Goal: Obtain resource: Download file/media

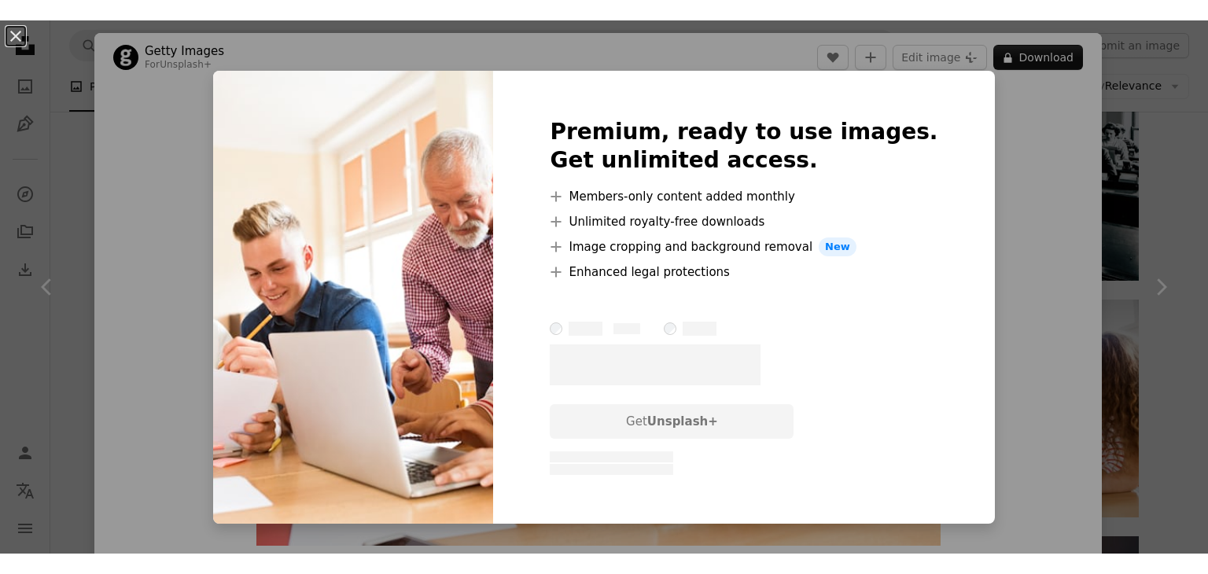
scroll to position [157, 0]
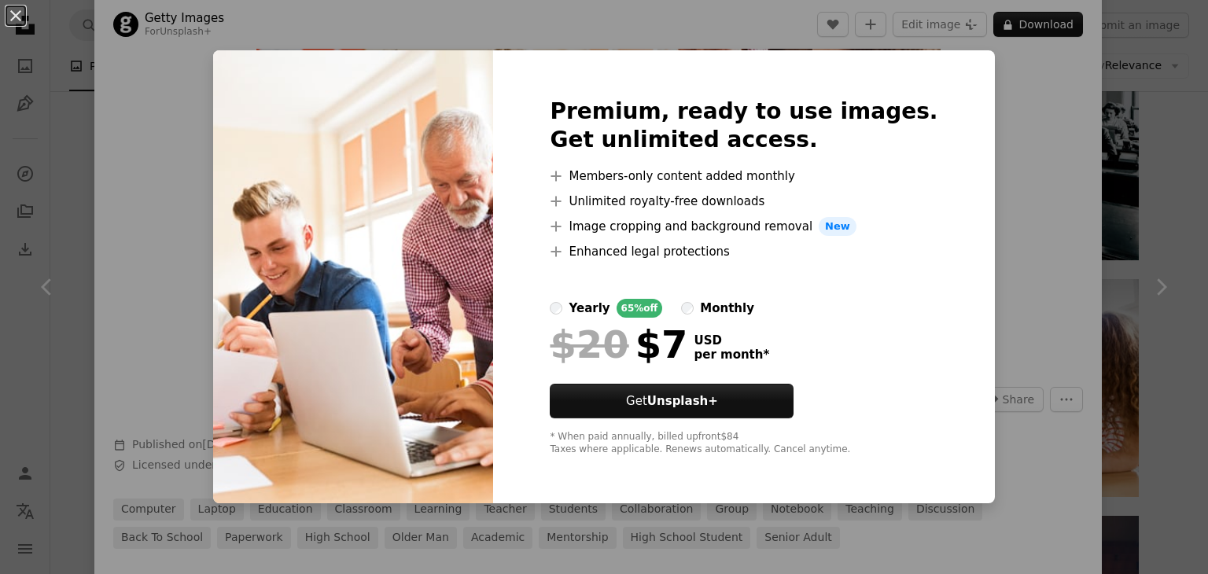
click at [1050, 149] on div "An X shape Premium, ready to use images. Get unlimited access. A plus sign Memb…" at bounding box center [604, 287] width 1208 height 574
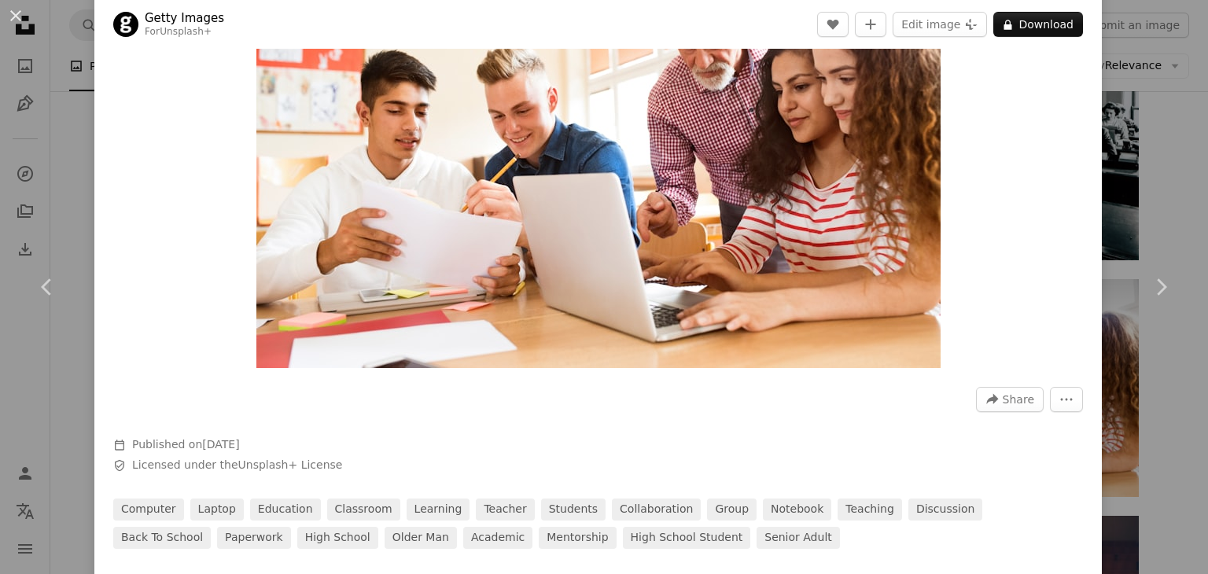
click at [457, 195] on img "Zoom in on this image" at bounding box center [598, 140] width 684 height 456
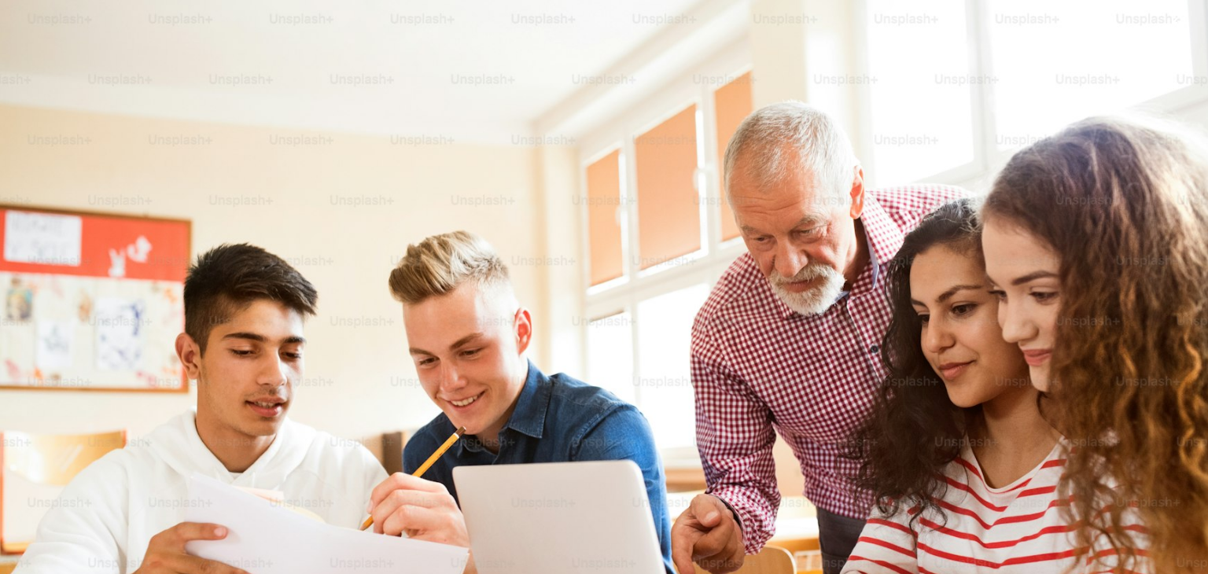
scroll to position [108, 0]
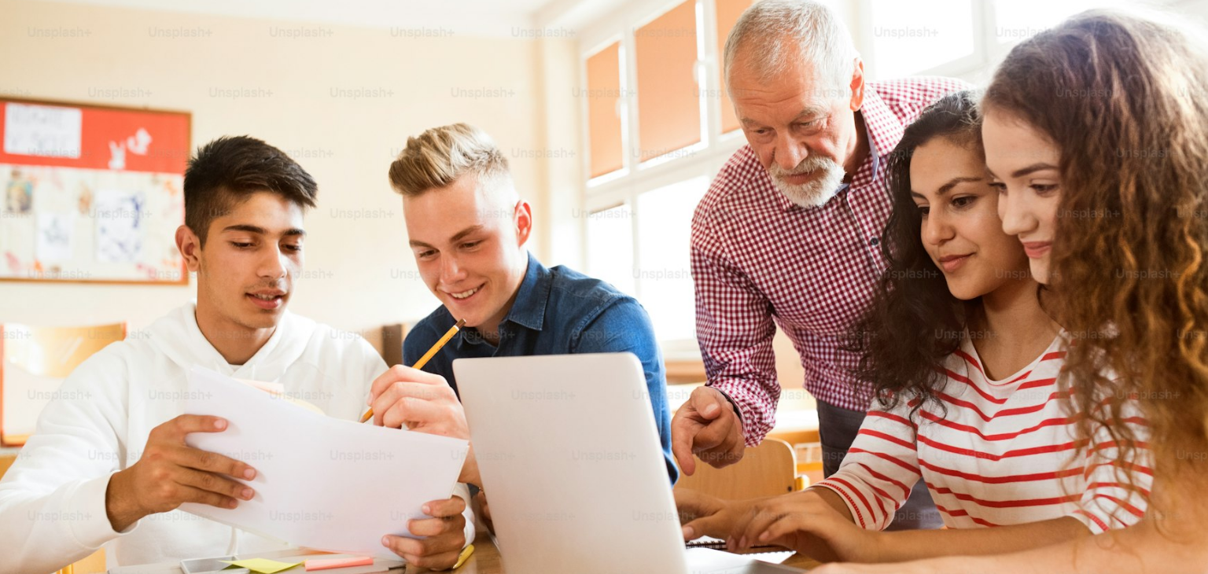
drag, startPoint x: 460, startPoint y: 195, endPoint x: 891, endPoint y: 92, distance: 443.2
click at [866, 110] on img "Zoom out on this image" at bounding box center [604, 294] width 1210 height 806
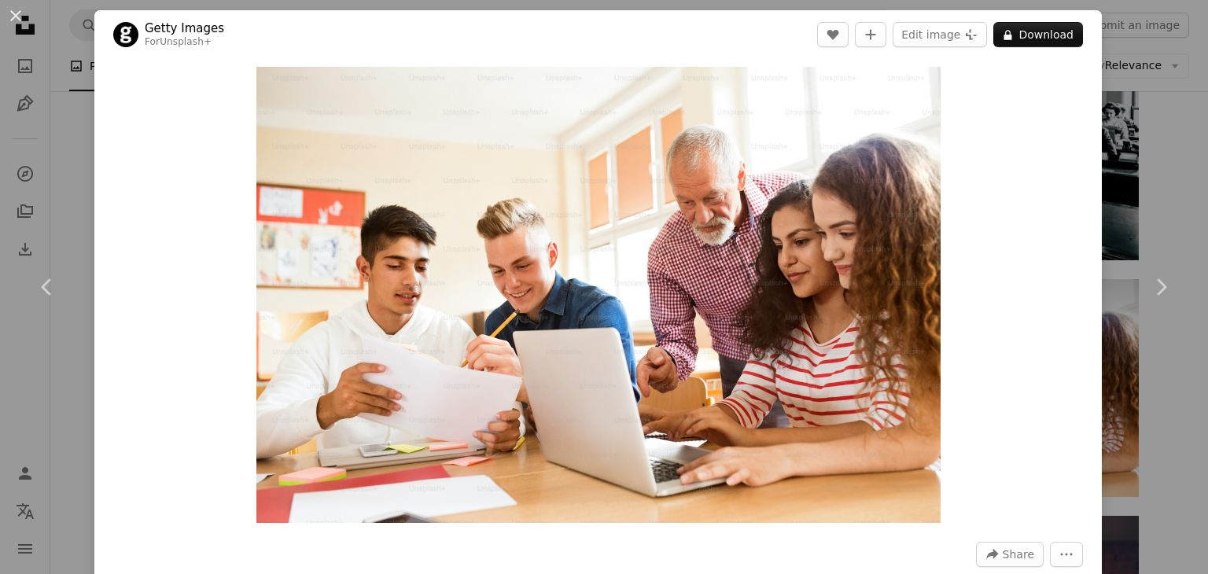
scroll to position [0, 0]
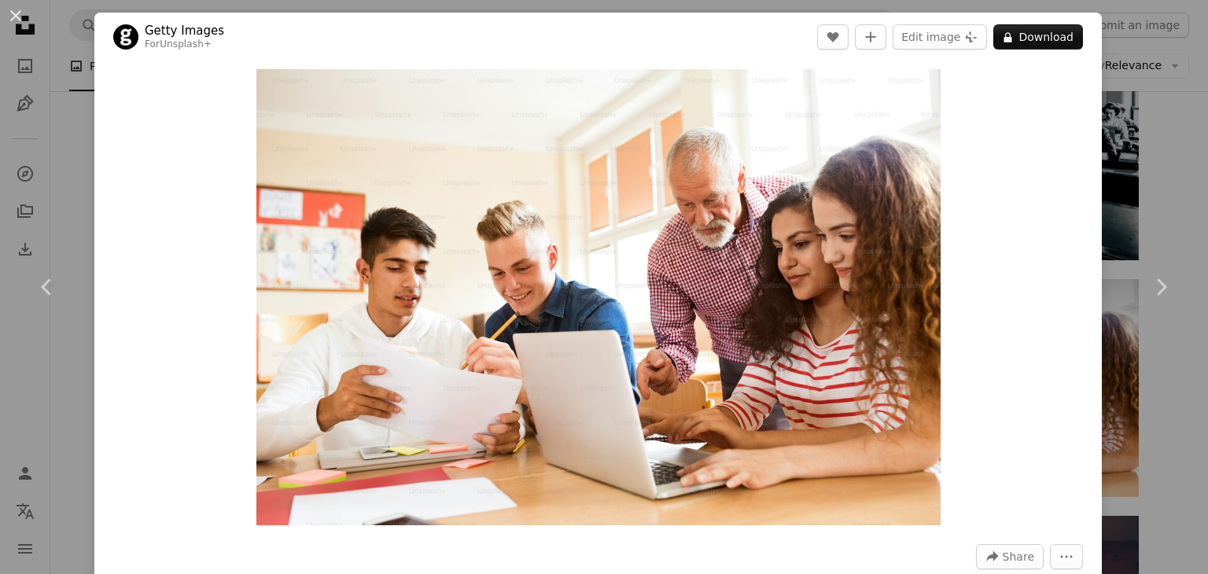
click at [1150, 171] on div "An X shape Chevron left Chevron right Getty Images For Unsplash+ A heart A plus…" at bounding box center [604, 287] width 1208 height 574
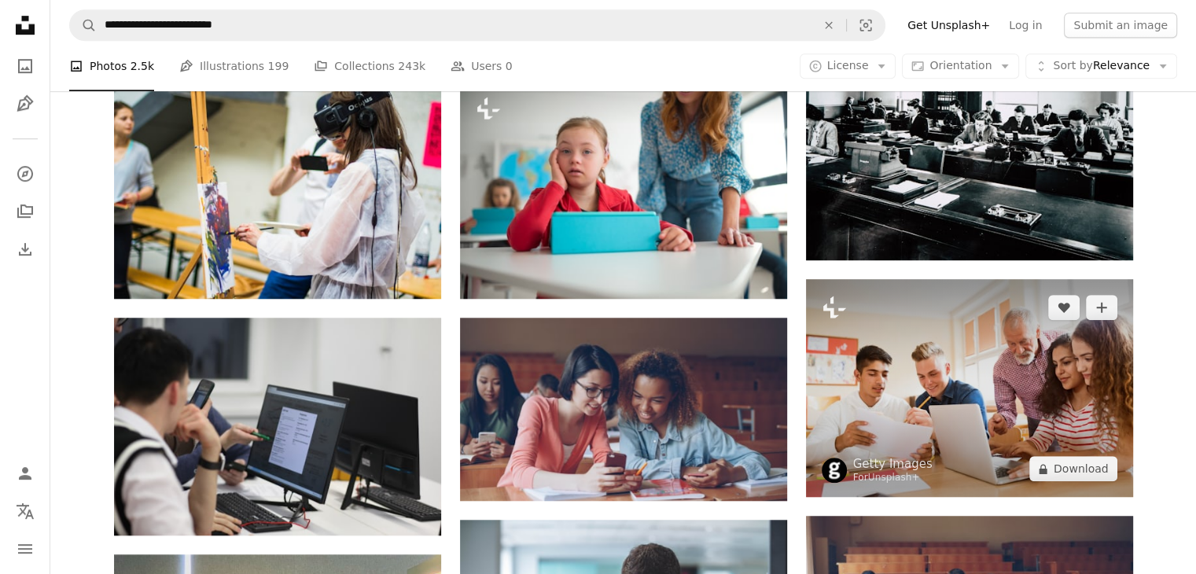
click at [981, 384] on img at bounding box center [969, 388] width 327 height 218
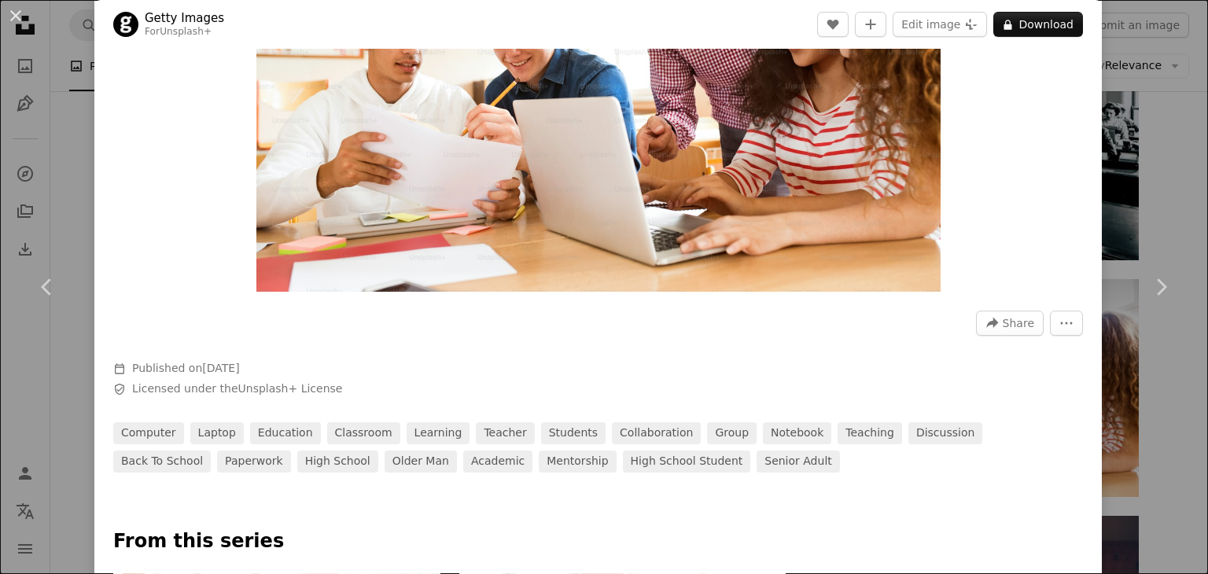
scroll to position [236, 0]
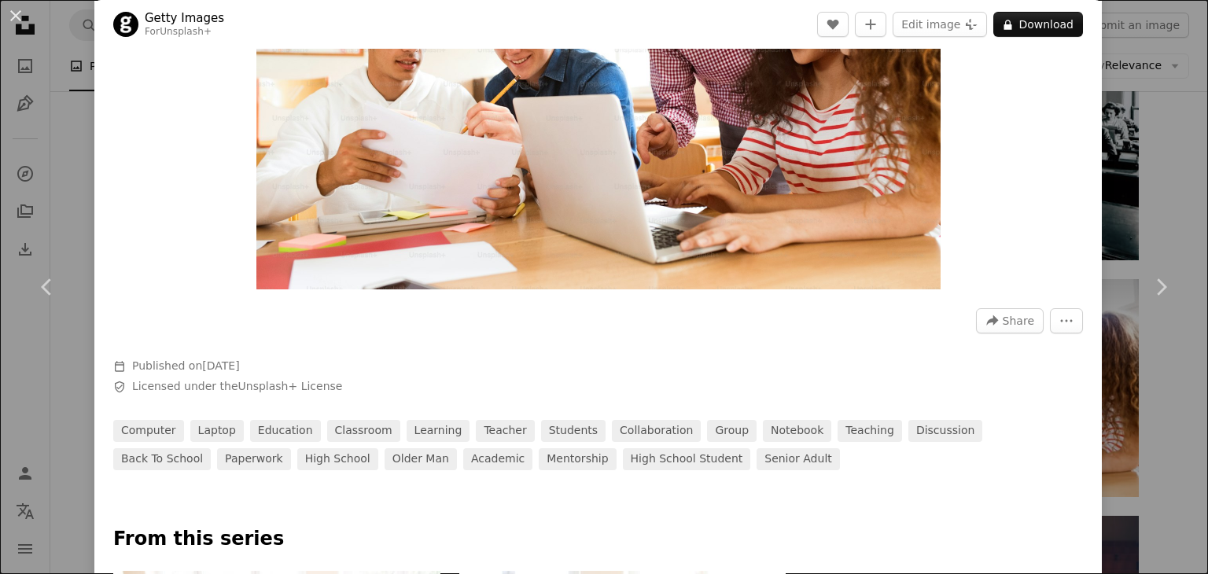
click at [1170, 137] on div "An X shape Chevron left Chevron right Getty Images For Unsplash+ A heart A plus…" at bounding box center [604, 287] width 1208 height 574
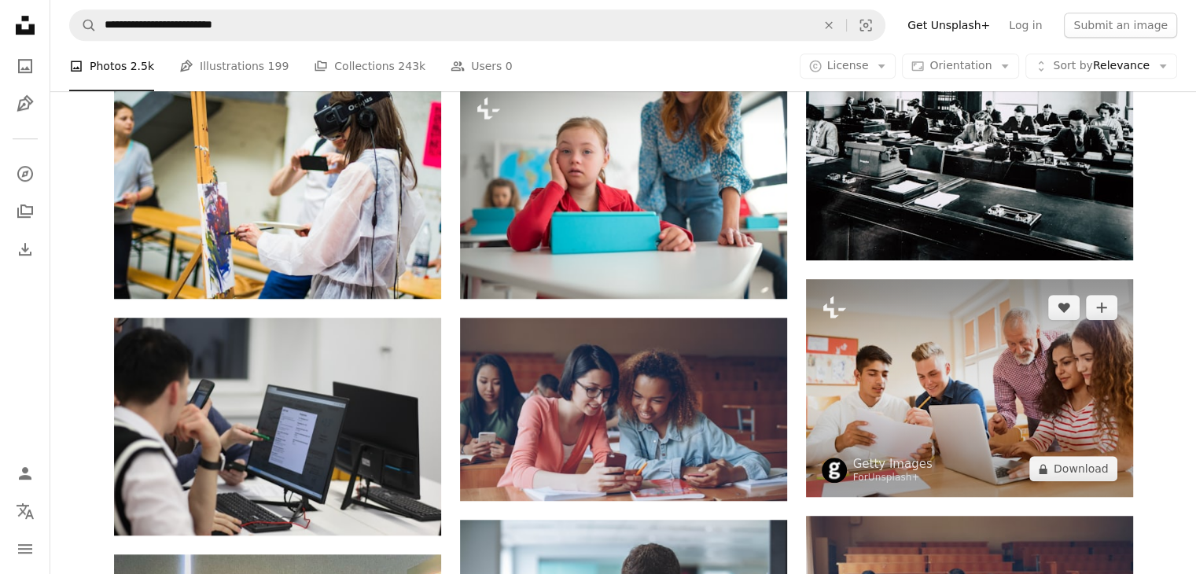
click at [896, 364] on img at bounding box center [969, 388] width 327 height 218
